Goal: Information Seeking & Learning: Find specific fact

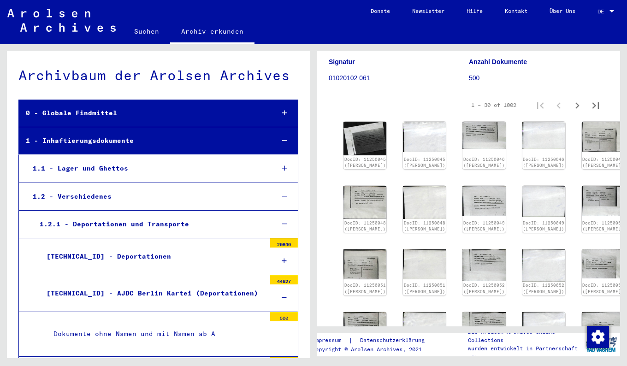
scroll to position [102, 0]
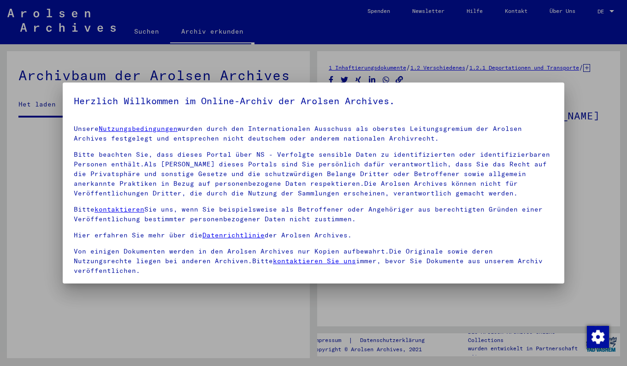
drag, startPoint x: 616, startPoint y: 101, endPoint x: 612, endPoint y: 159, distance: 57.3
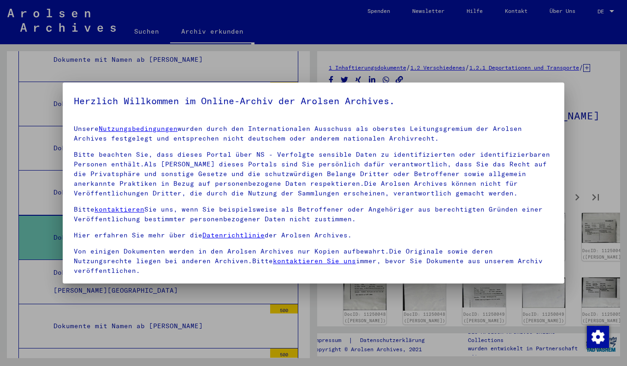
scroll to position [66, 0]
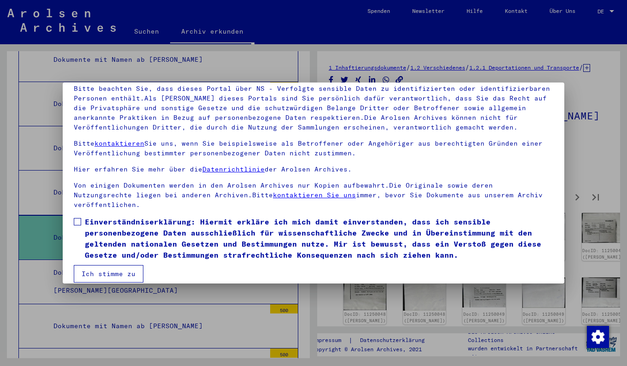
click at [76, 218] on span at bounding box center [77, 221] width 7 height 7
click at [114, 270] on button "Ich stimme zu" at bounding box center [109, 274] width 70 height 18
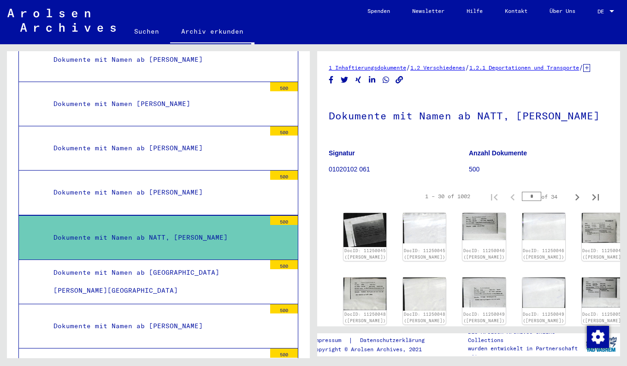
scroll to position [0, 0]
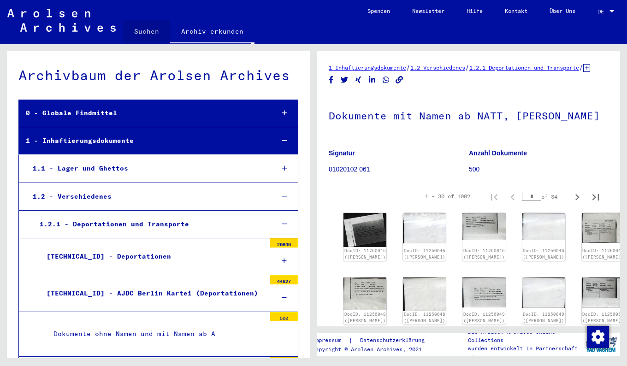
click at [152, 29] on link "Suchen" at bounding box center [146, 31] width 47 height 22
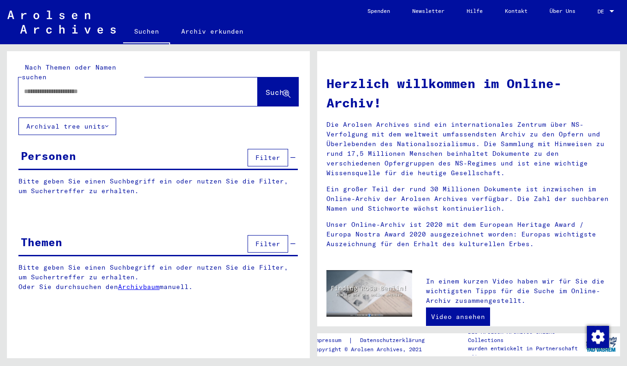
click at [86, 87] on input "text" at bounding box center [127, 92] width 206 height 10
type input "**********"
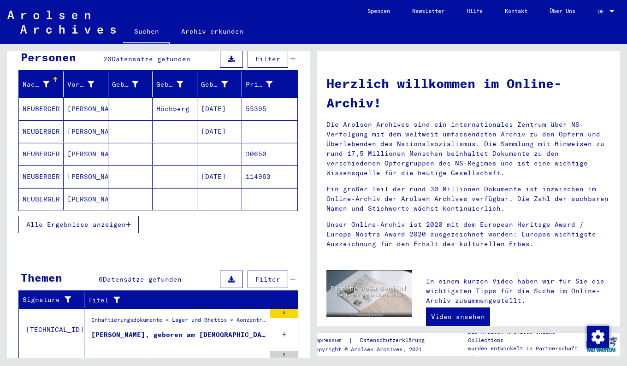
scroll to position [87, 0]
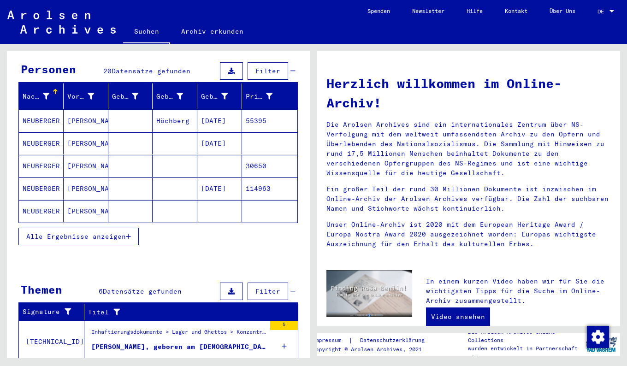
click at [91, 232] on span "Alle Ergebnisse anzeigen" at bounding box center [76, 236] width 100 height 8
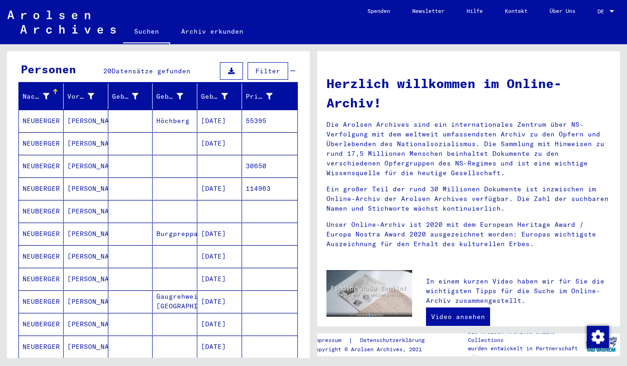
click at [33, 225] on mat-cell "NEUBERGER" at bounding box center [41, 234] width 45 height 22
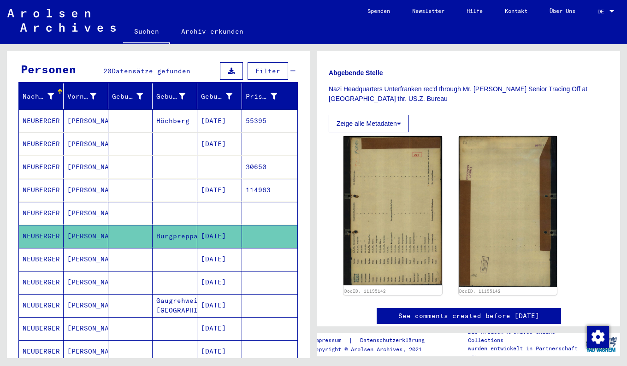
scroll to position [341, 0]
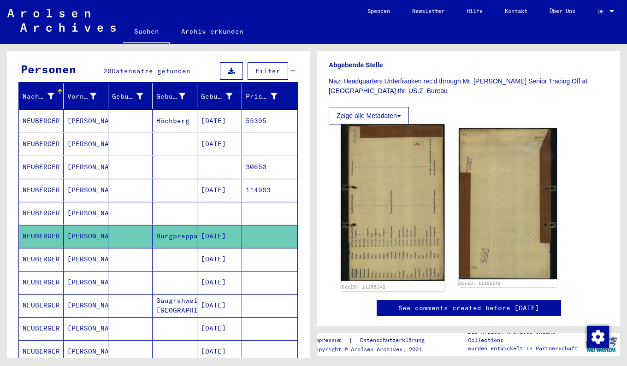
click at [385, 233] on img at bounding box center [392, 203] width 103 height 157
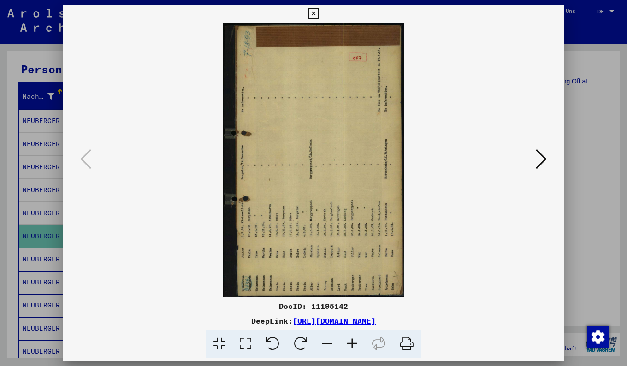
click at [304, 342] on icon at bounding box center [301, 344] width 28 height 28
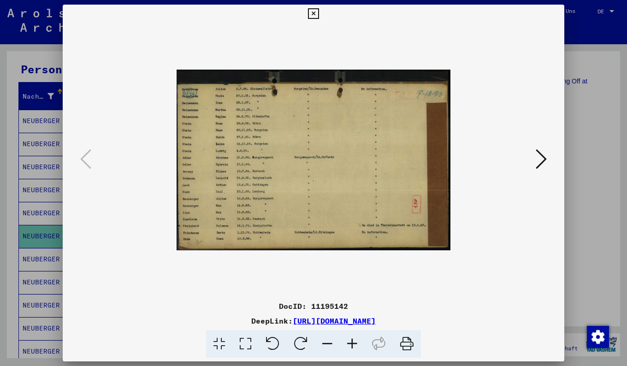
click at [540, 153] on icon at bounding box center [541, 159] width 11 height 22
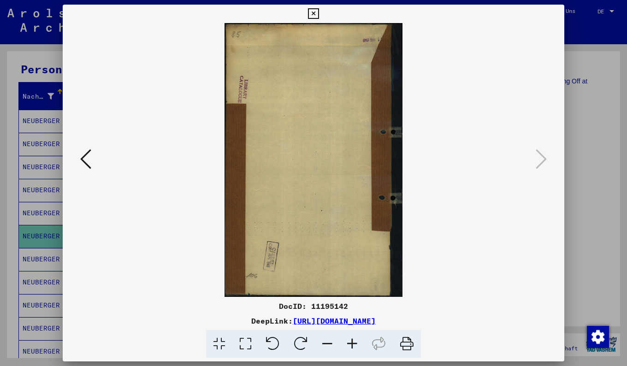
click at [72, 173] on div at bounding box center [314, 160] width 502 height 274
click at [84, 167] on icon at bounding box center [85, 159] width 11 height 22
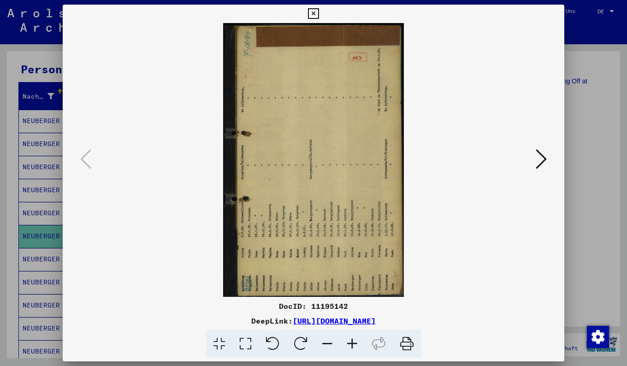
click at [584, 145] on div at bounding box center [313, 183] width 627 height 366
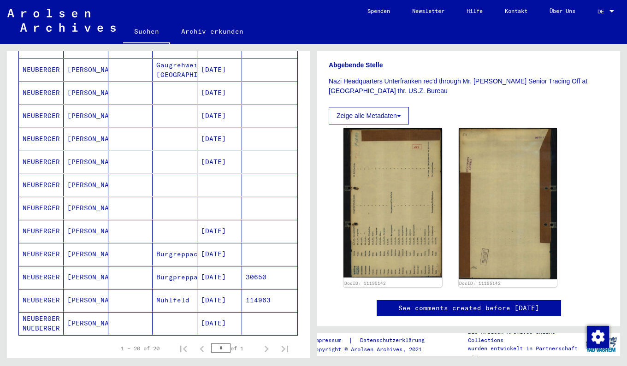
scroll to position [340, 0]
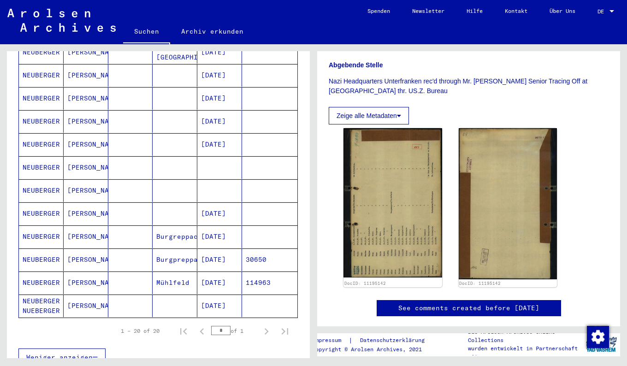
click at [32, 226] on mat-cell "NEUBERGER" at bounding box center [41, 237] width 45 height 23
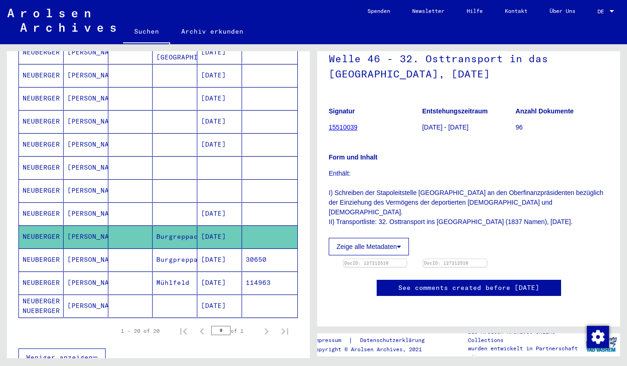
scroll to position [184, 0]
click at [388, 259] on img at bounding box center [375, 259] width 66 height 0
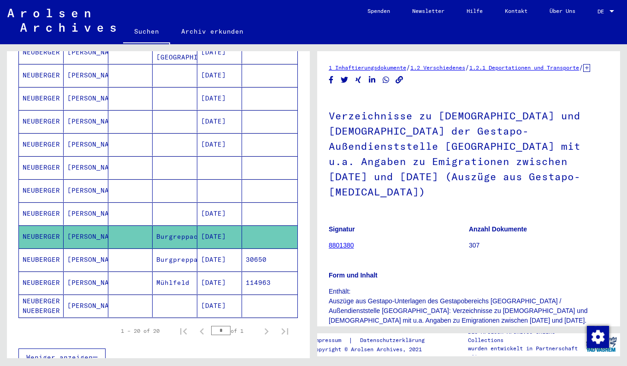
click at [56, 250] on mat-cell "NEUBERGER" at bounding box center [41, 260] width 45 height 23
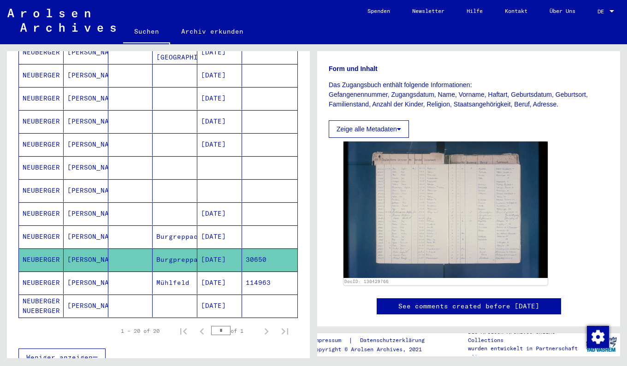
scroll to position [164, 0]
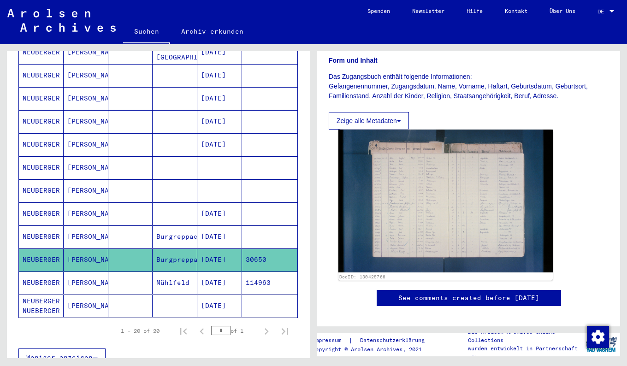
click at [452, 217] on img at bounding box center [446, 201] width 214 height 143
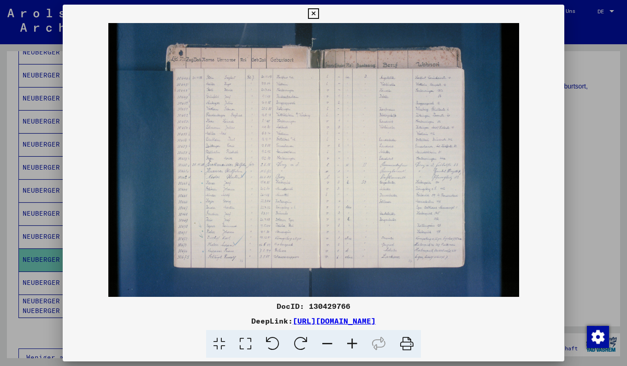
click at [314, 14] on icon at bounding box center [313, 13] width 11 height 11
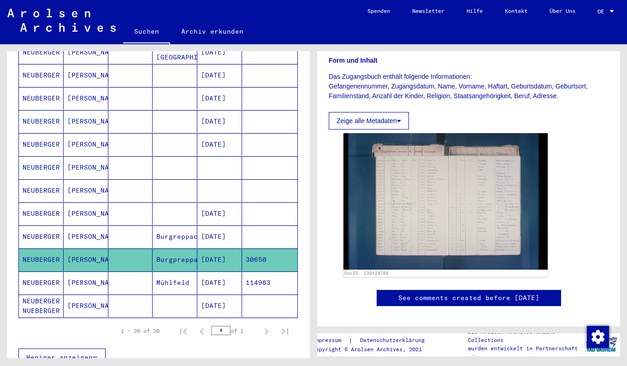
click at [302, 221] on div "Nachname Vorname Geburtsname Geburt‏ Geburtsdatum Prisoner # [PERSON_NAME] [DAT…" at bounding box center [158, 104] width 303 height 548
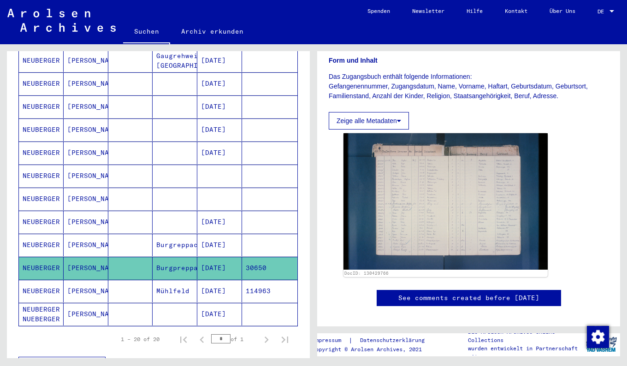
scroll to position [283, 0]
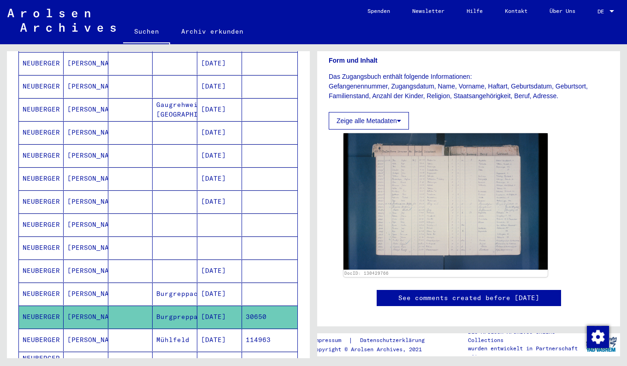
click at [44, 167] on mat-cell "NEUBERGER" at bounding box center [41, 178] width 45 height 23
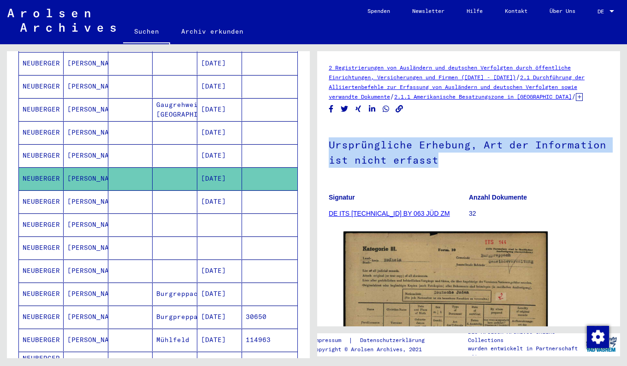
drag, startPoint x: 622, startPoint y: 115, endPoint x: 623, endPoint y: 166, distance: 50.7
click at [623, 166] on div "2 Registrierungen von Ausländern und deutschen Verfolgten durch öffentliche Ein…" at bounding box center [471, 201] width 314 height 314
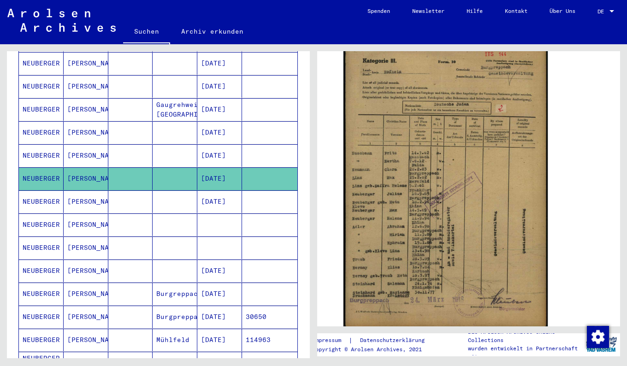
scroll to position [183, 0]
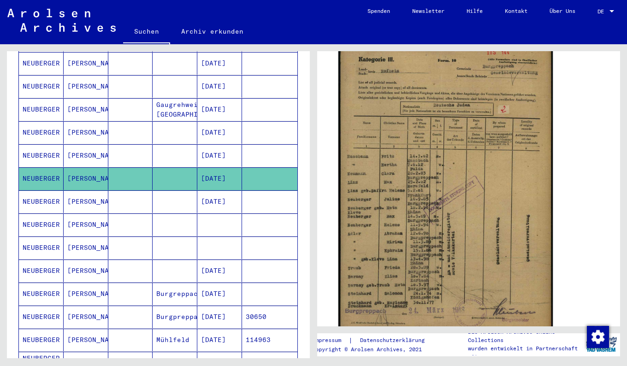
click at [469, 192] on img at bounding box center [446, 191] width 214 height 300
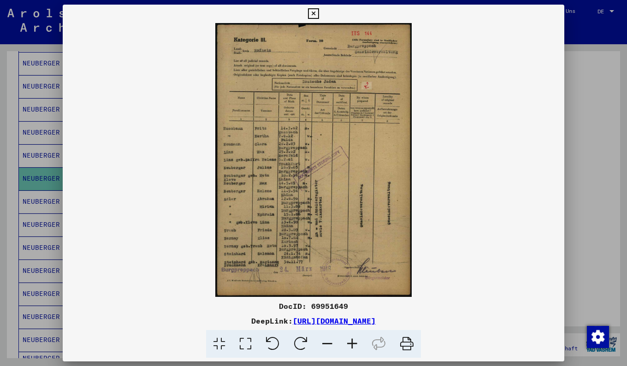
click at [312, 11] on icon at bounding box center [313, 13] width 11 height 11
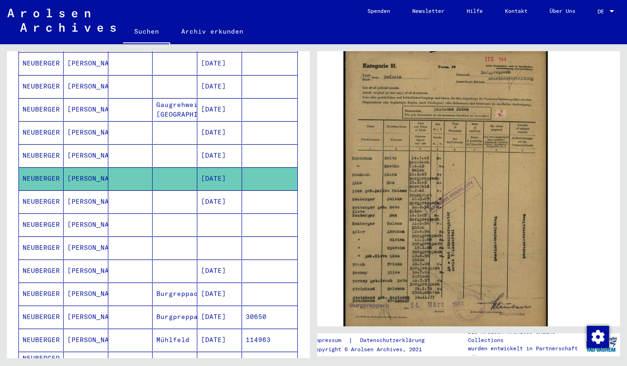
click at [44, 124] on mat-cell "NEUBERGER" at bounding box center [41, 132] width 45 height 23
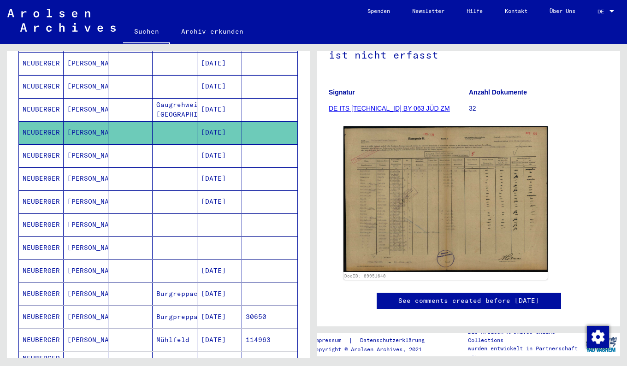
scroll to position [110, 0]
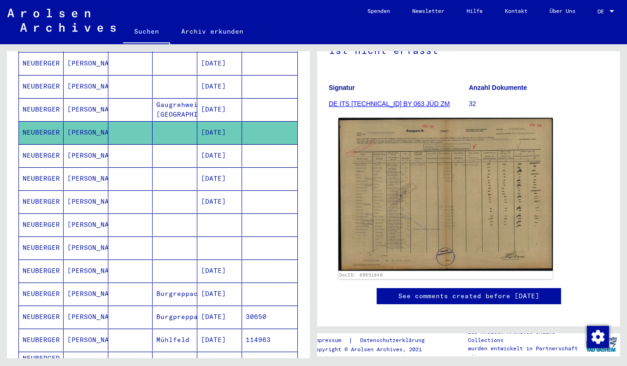
click at [466, 184] on img at bounding box center [446, 194] width 214 height 153
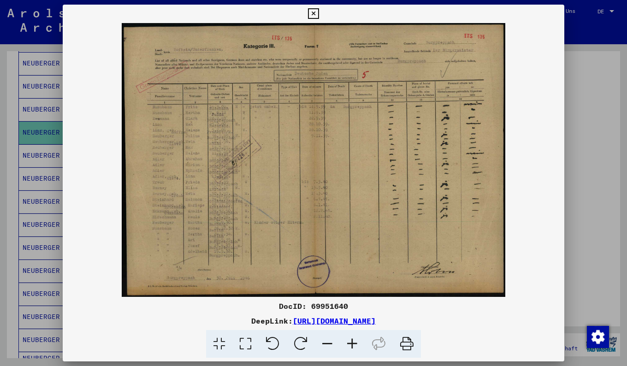
click at [314, 15] on icon at bounding box center [313, 13] width 11 height 11
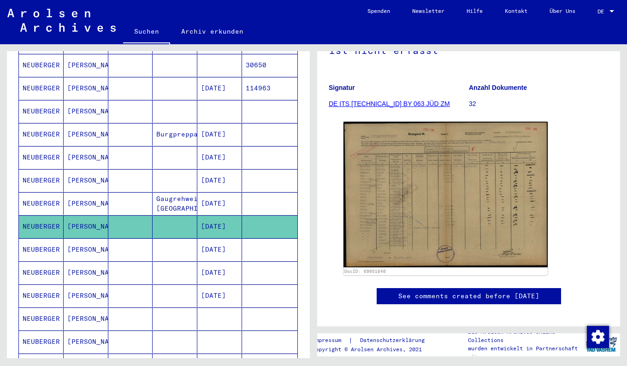
scroll to position [187, 0]
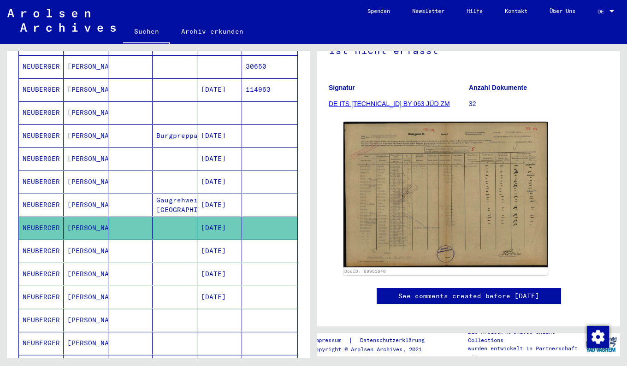
click at [42, 175] on mat-cell "NEUBERGER" at bounding box center [41, 182] width 45 height 23
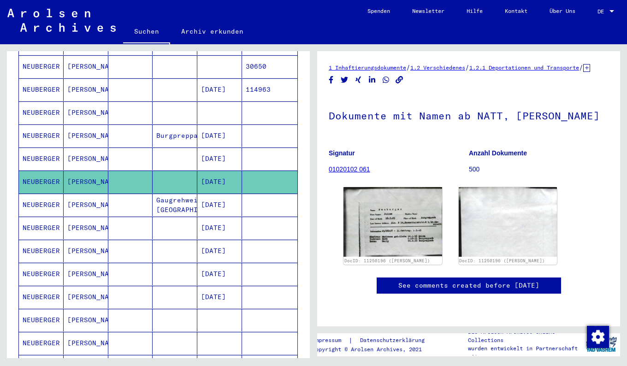
scroll to position [47, 0]
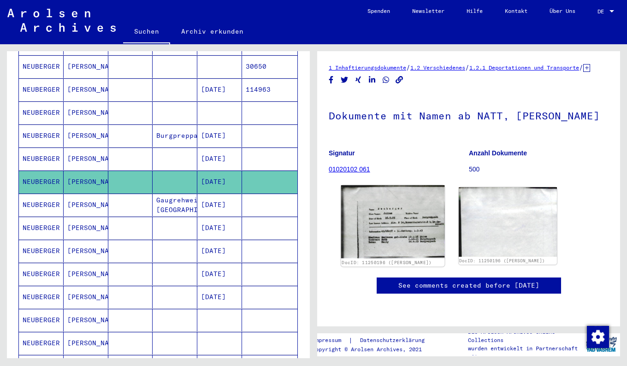
click at [389, 189] on img at bounding box center [392, 221] width 103 height 73
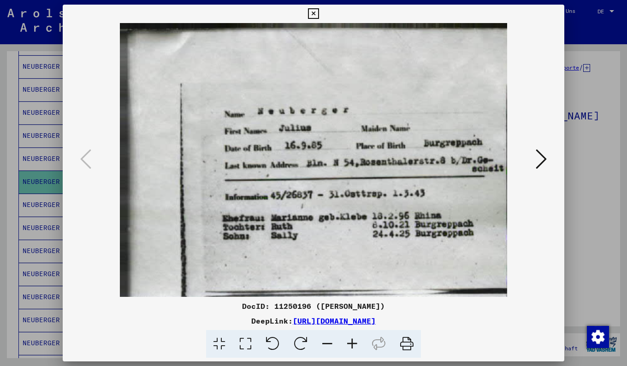
click at [579, 121] on div at bounding box center [313, 183] width 627 height 366
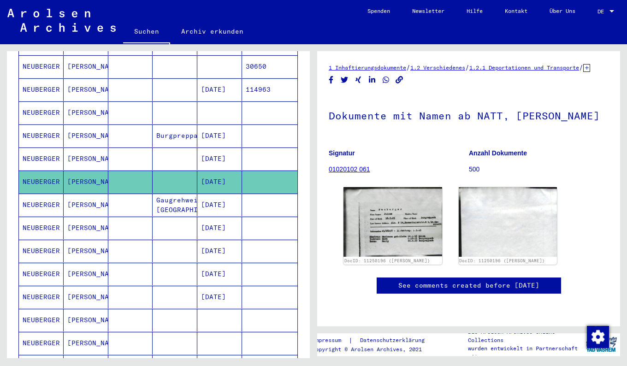
click at [37, 153] on mat-cell "NEUBERGER" at bounding box center [41, 159] width 45 height 23
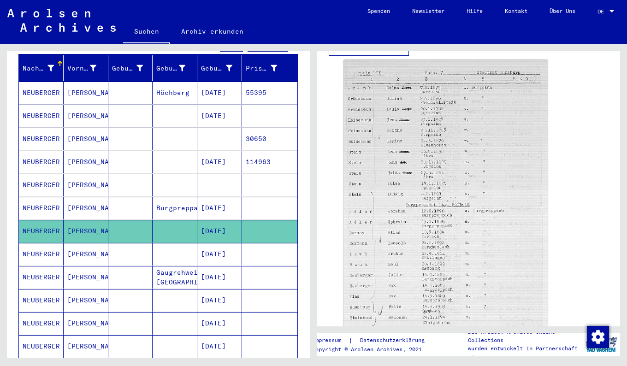
scroll to position [106, 0]
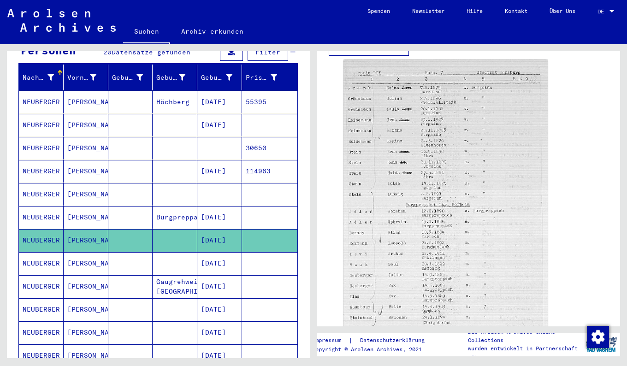
click at [45, 183] on mat-cell "NEUBERGER" at bounding box center [41, 194] width 45 height 23
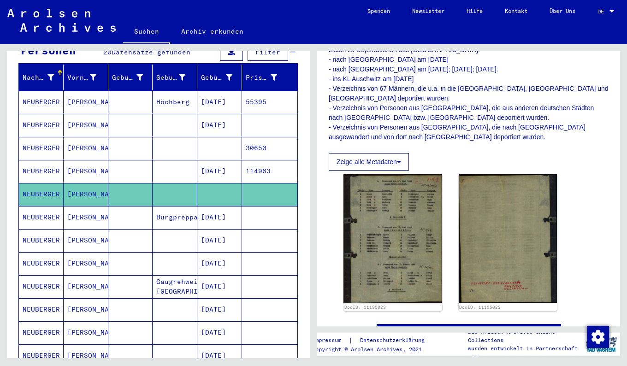
scroll to position [260, 0]
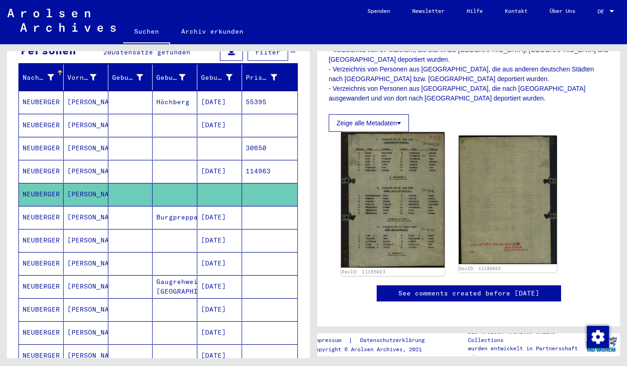
click at [419, 202] on img at bounding box center [392, 200] width 103 height 136
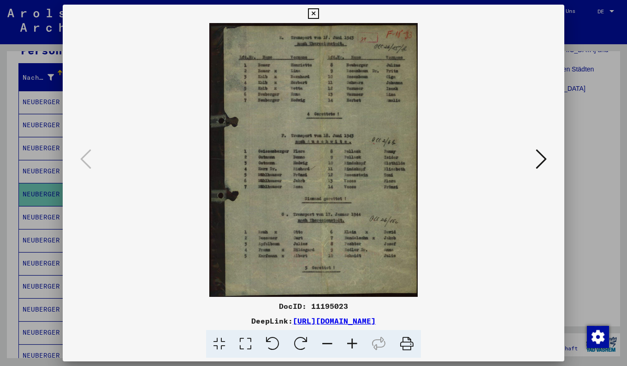
click at [313, 14] on icon at bounding box center [313, 13] width 11 height 11
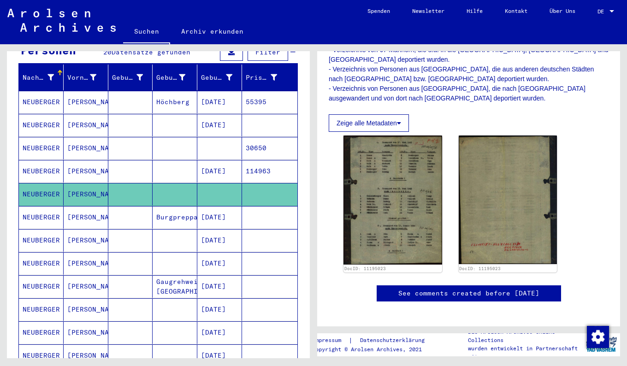
click at [49, 137] on mat-cell "NEUBERGER" at bounding box center [41, 148] width 45 height 23
